Goal: Task Accomplishment & Management: Complete application form

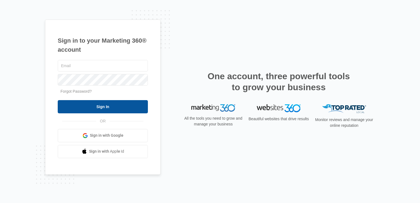
type input "[EMAIL_ADDRESS][DOMAIN_NAME]"
click at [102, 110] on input "Sign In" at bounding box center [103, 106] width 90 height 13
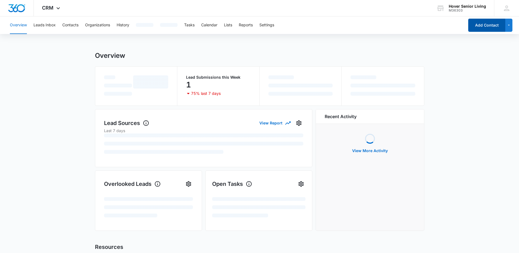
click at [474, 29] on button "Add Contact" at bounding box center [486, 25] width 37 height 13
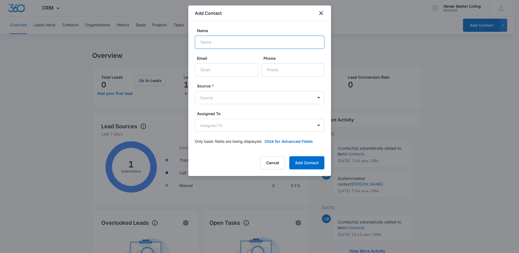
click at [233, 39] on input "Name" at bounding box center [260, 42] width 130 height 13
type input "[PERSON_NAME]"
type input "[EMAIL_ADDRESS][DOMAIN_NAME]"
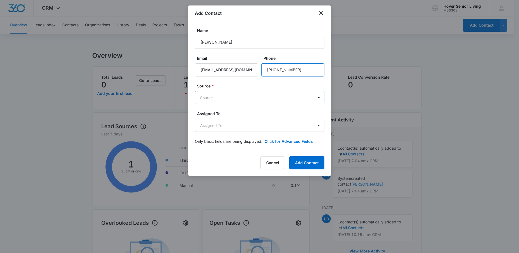
type input "[PHONE_NUMBER]"
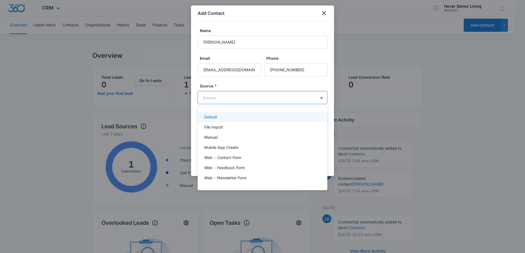
click at [212, 92] on body "CRM Apps Reputation Forms CRM Email Social POS Content Ads Intelligence Files B…" at bounding box center [262, 126] width 525 height 253
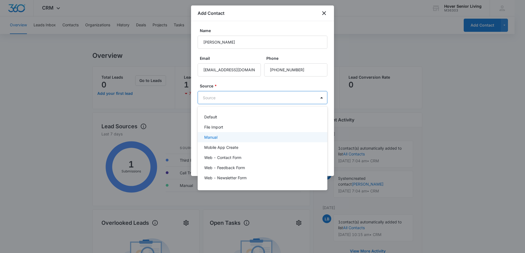
click at [225, 140] on div "Manual" at bounding box center [262, 137] width 130 height 10
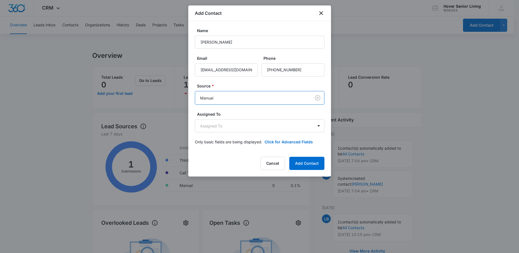
click at [232, 133] on form "Name [PERSON_NAME] Email [EMAIL_ADDRESS][DOMAIN_NAME] Phone Source * option Man…" at bounding box center [260, 90] width 130 height 124
click at [288, 140] on button "Click for Advanced Fields" at bounding box center [289, 142] width 48 height 6
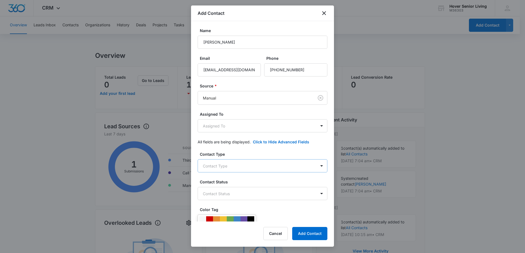
click at [260, 161] on body "CRM Apps Reputation Forms CRM Email Social POS Content Ads Intelligence Files B…" at bounding box center [262, 224] width 525 height 449
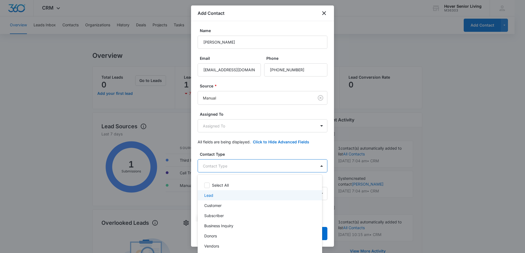
click at [235, 197] on div "Lead" at bounding box center [259, 196] width 110 height 6
click at [287, 152] on div at bounding box center [262, 126] width 525 height 253
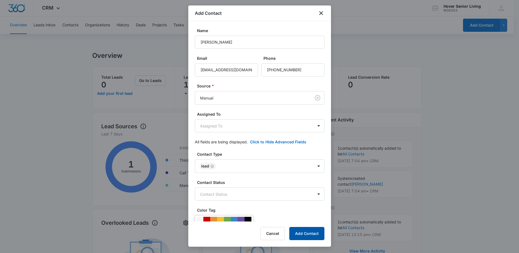
click at [322, 236] on button "Add Contact" at bounding box center [306, 233] width 35 height 13
